Goal: Information Seeking & Learning: Learn about a topic

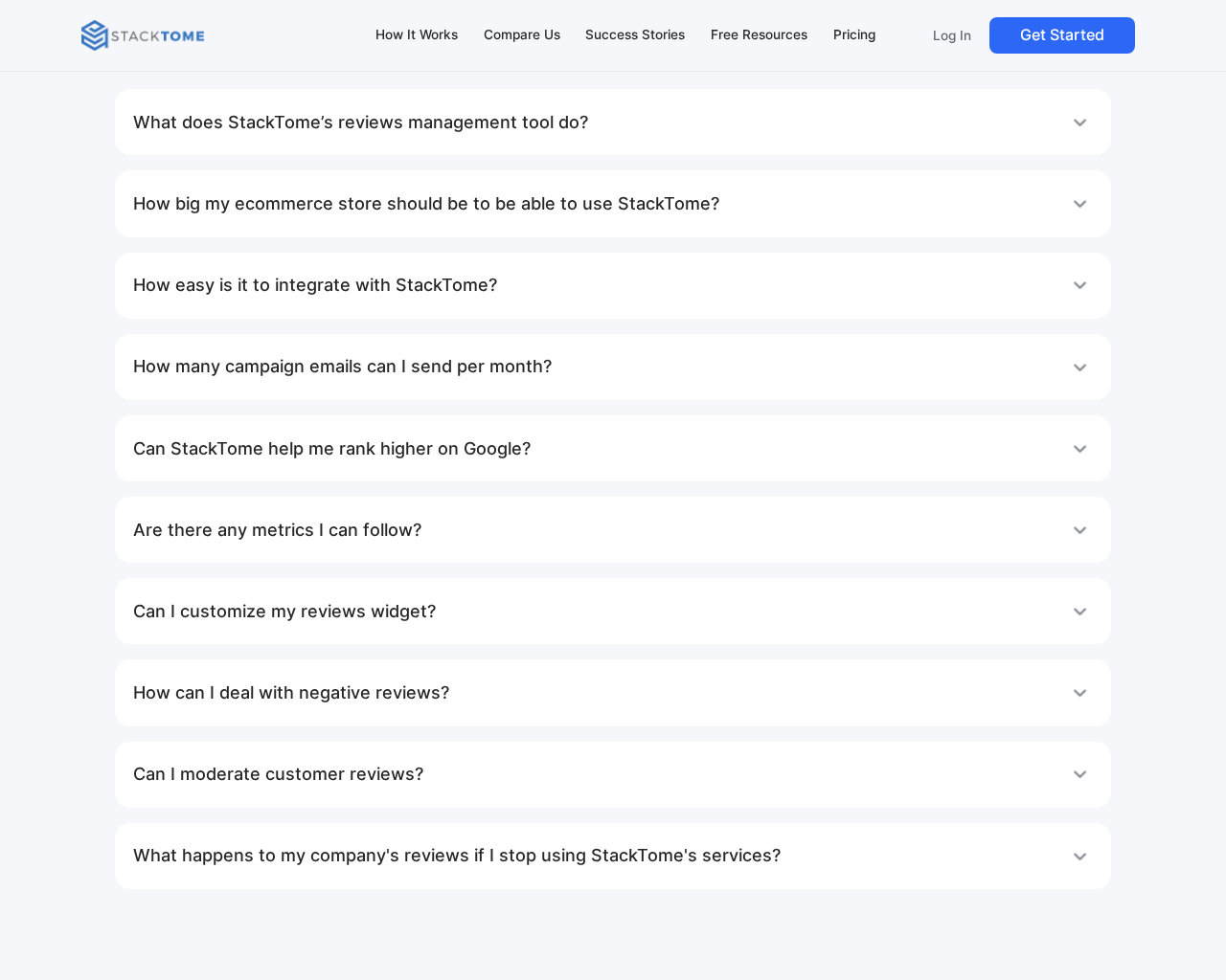
scroll to position [10010, 0]
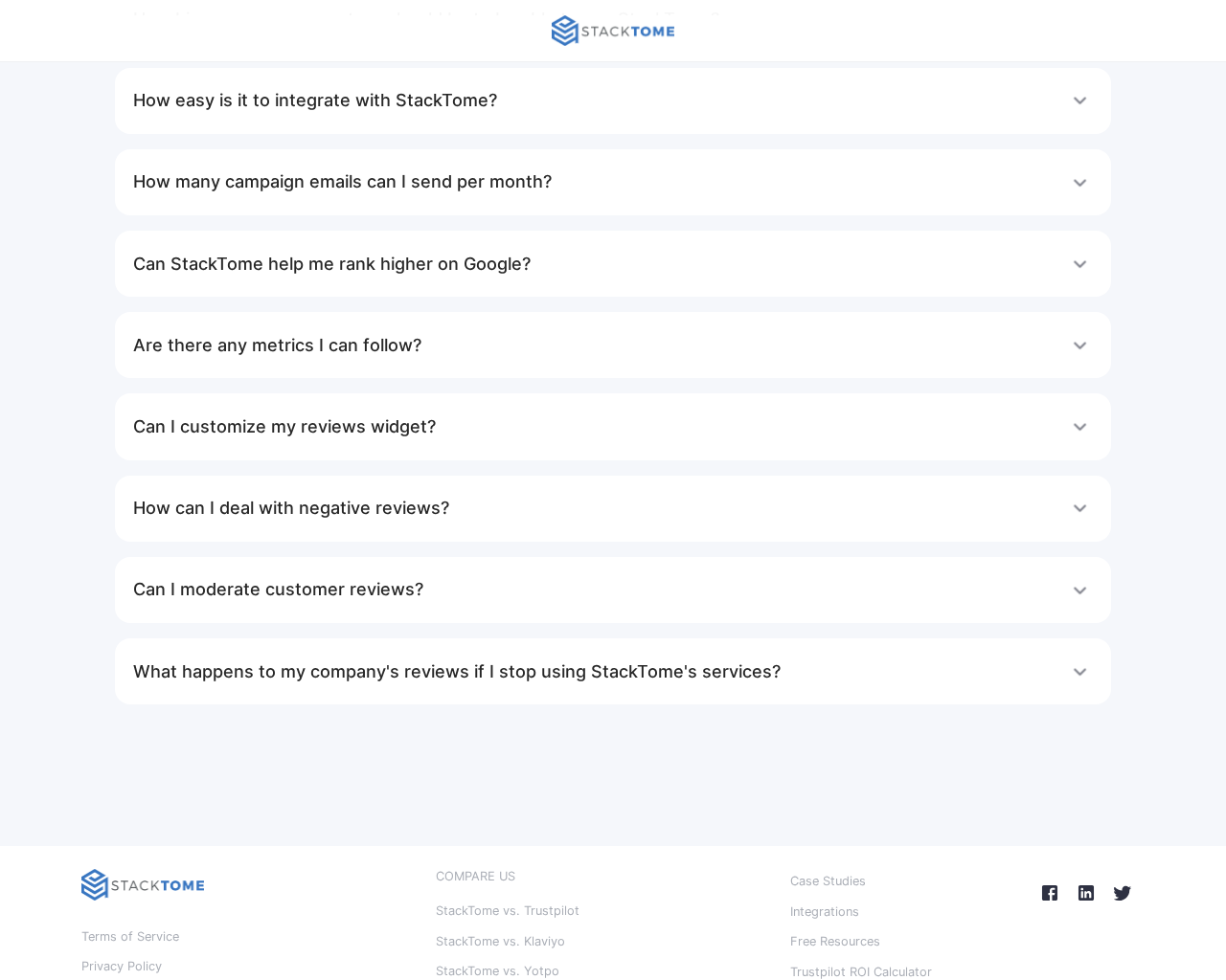
scroll to position [2645, 0]
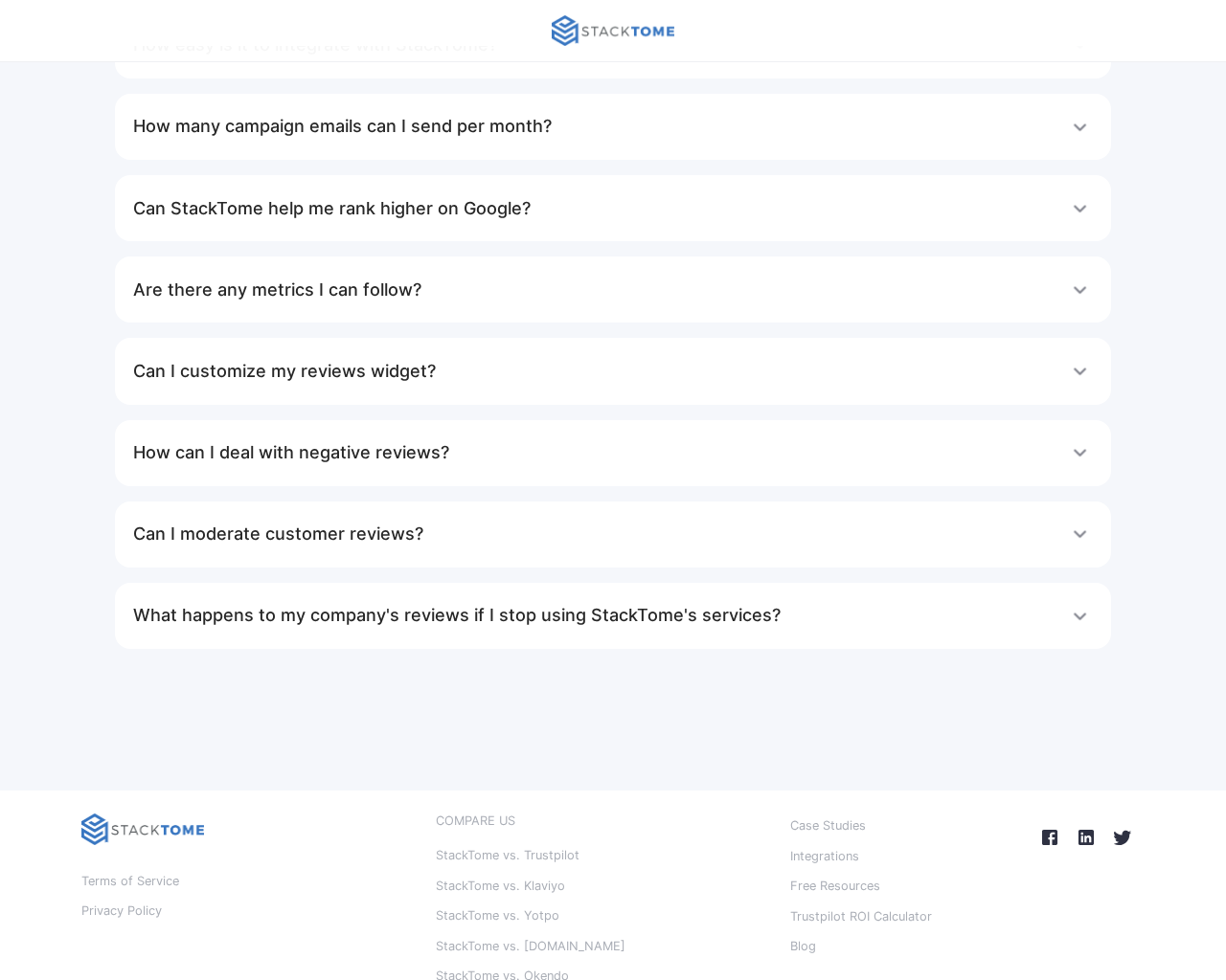
scroll to position [2589, 0]
